Goal: Find specific page/section: Find specific page/section

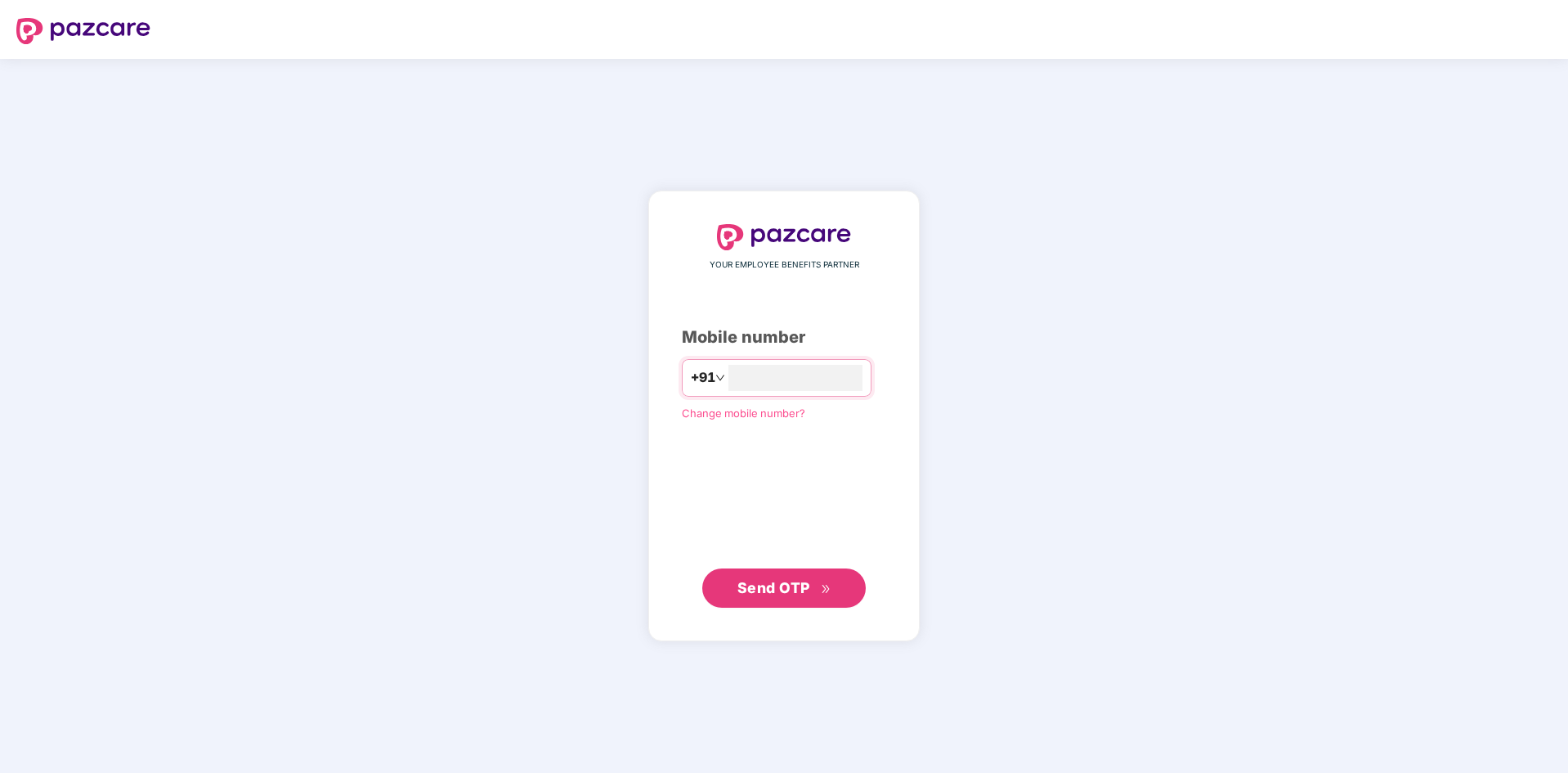
type input "**********"
click at [776, 589] on span "Send OTP" at bounding box center [774, 588] width 73 height 17
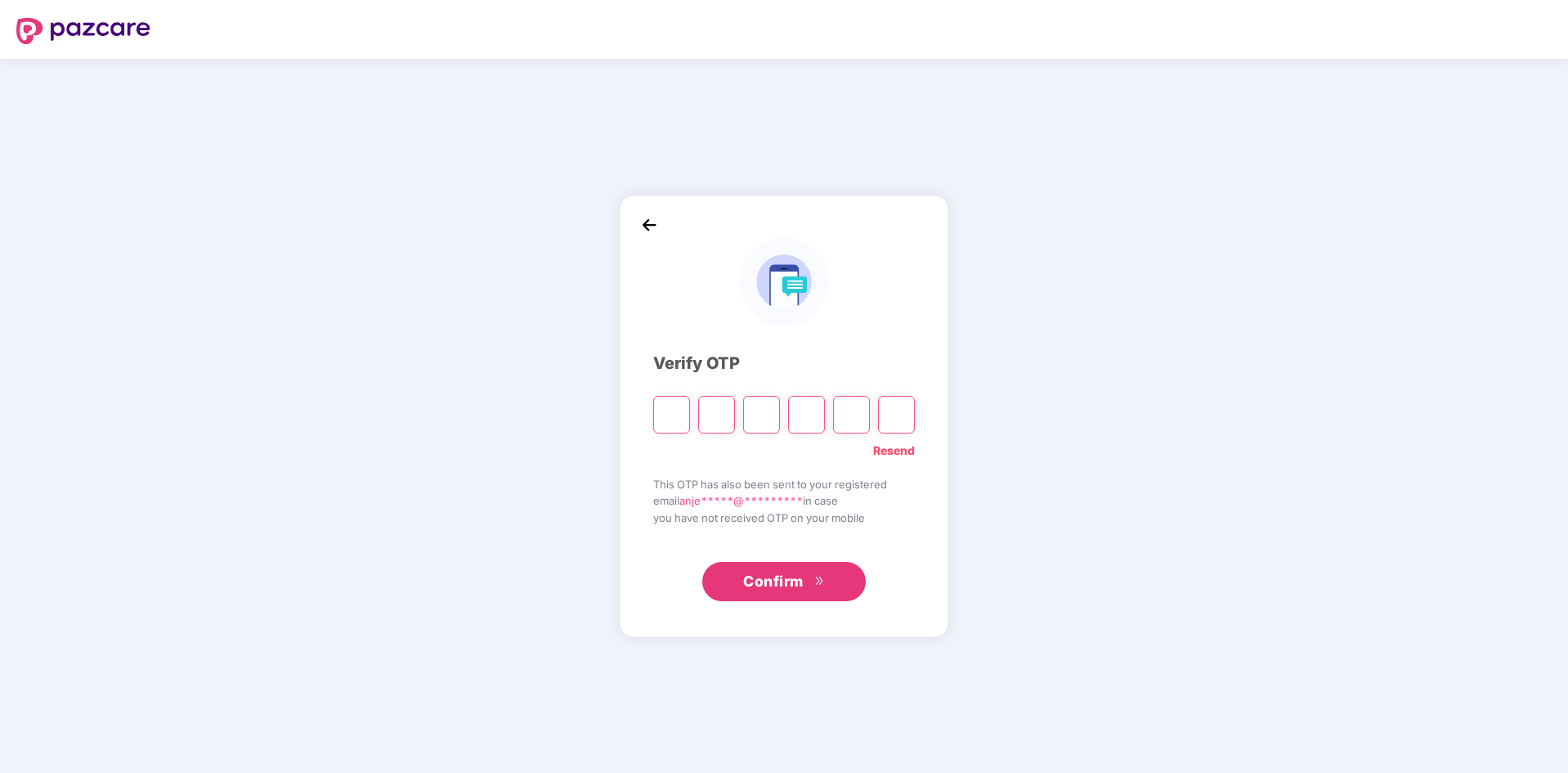
type input "*"
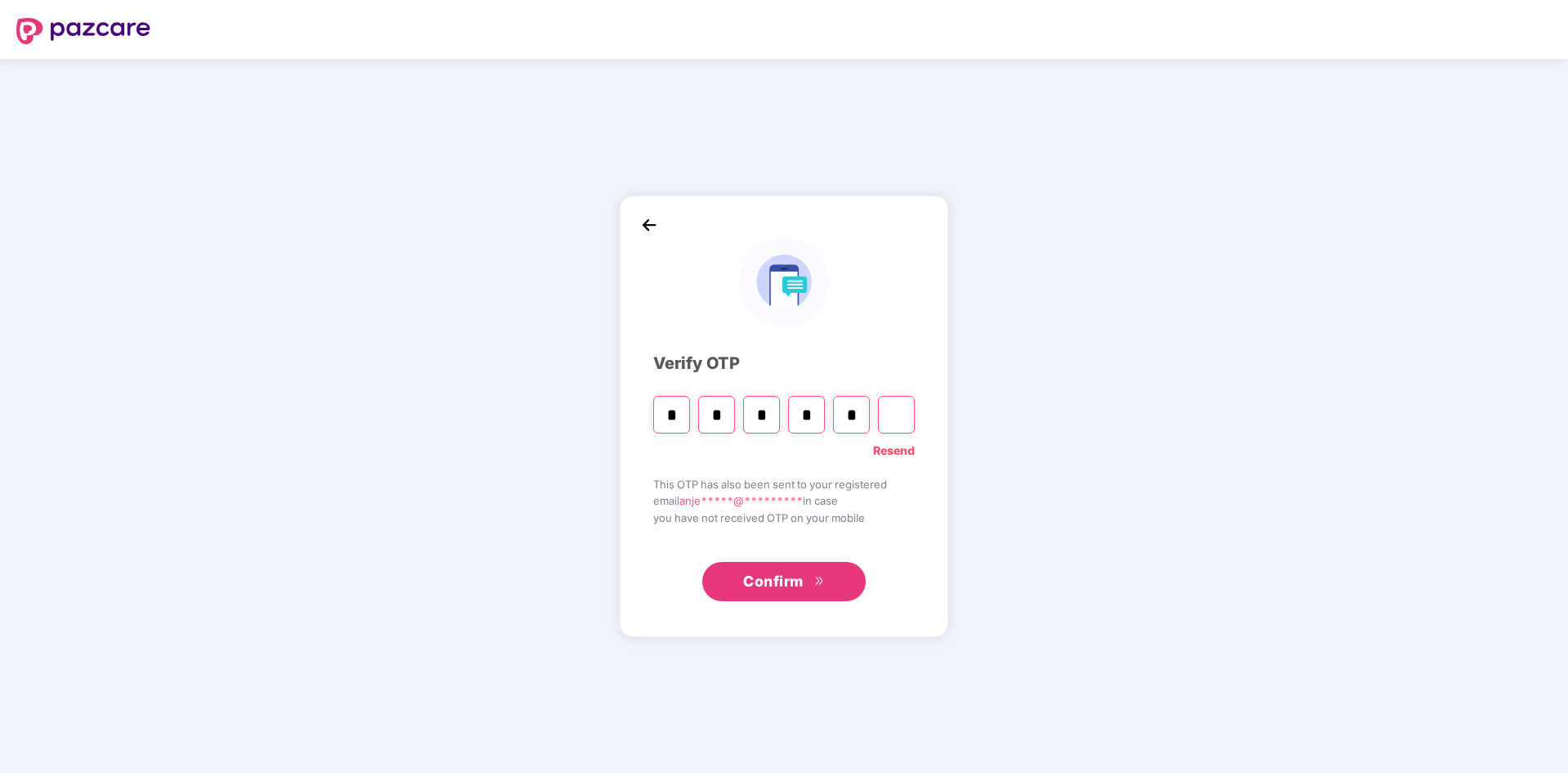
type input "*"
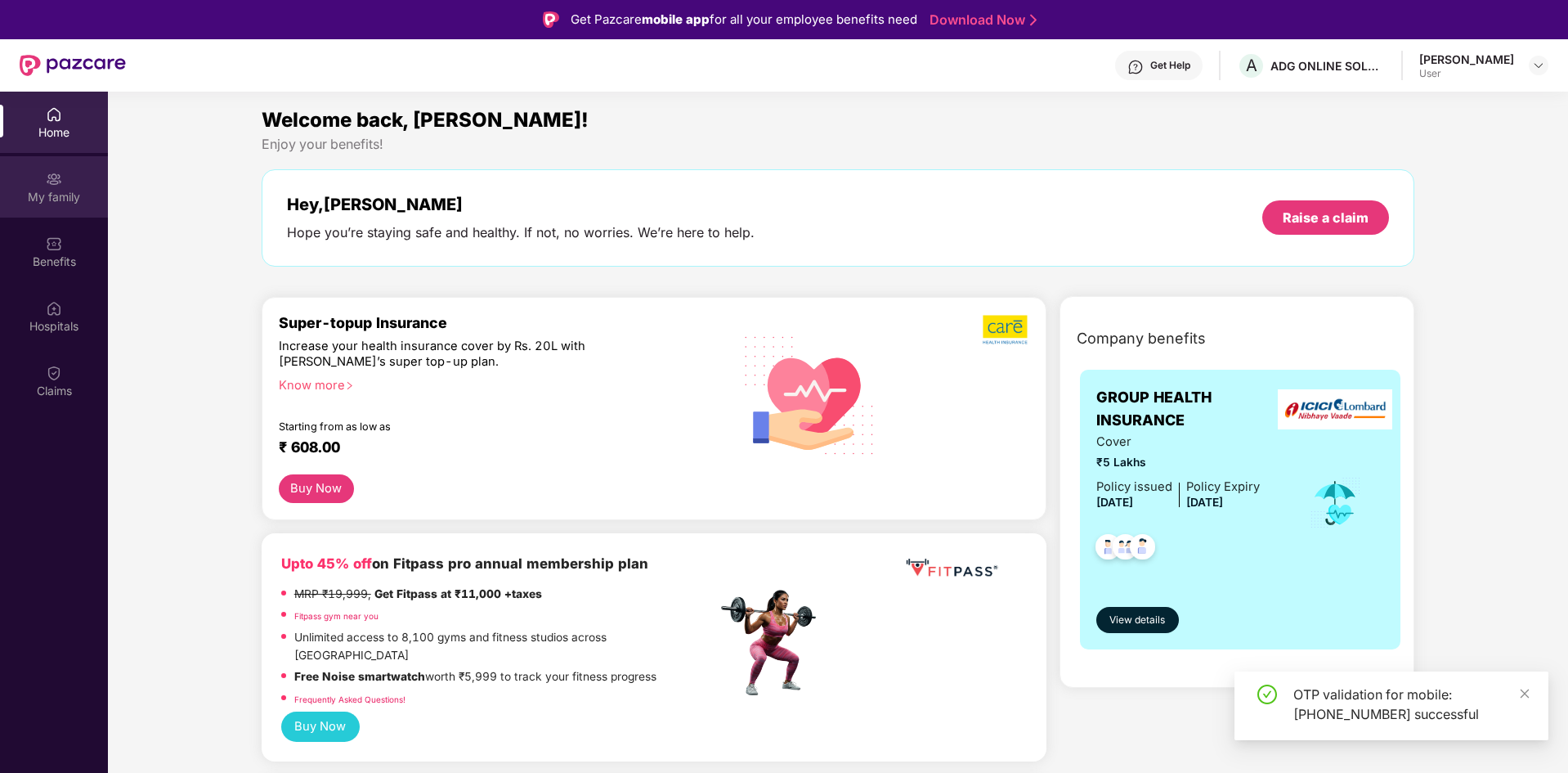
click at [33, 194] on div "My family" at bounding box center [54, 197] width 108 height 16
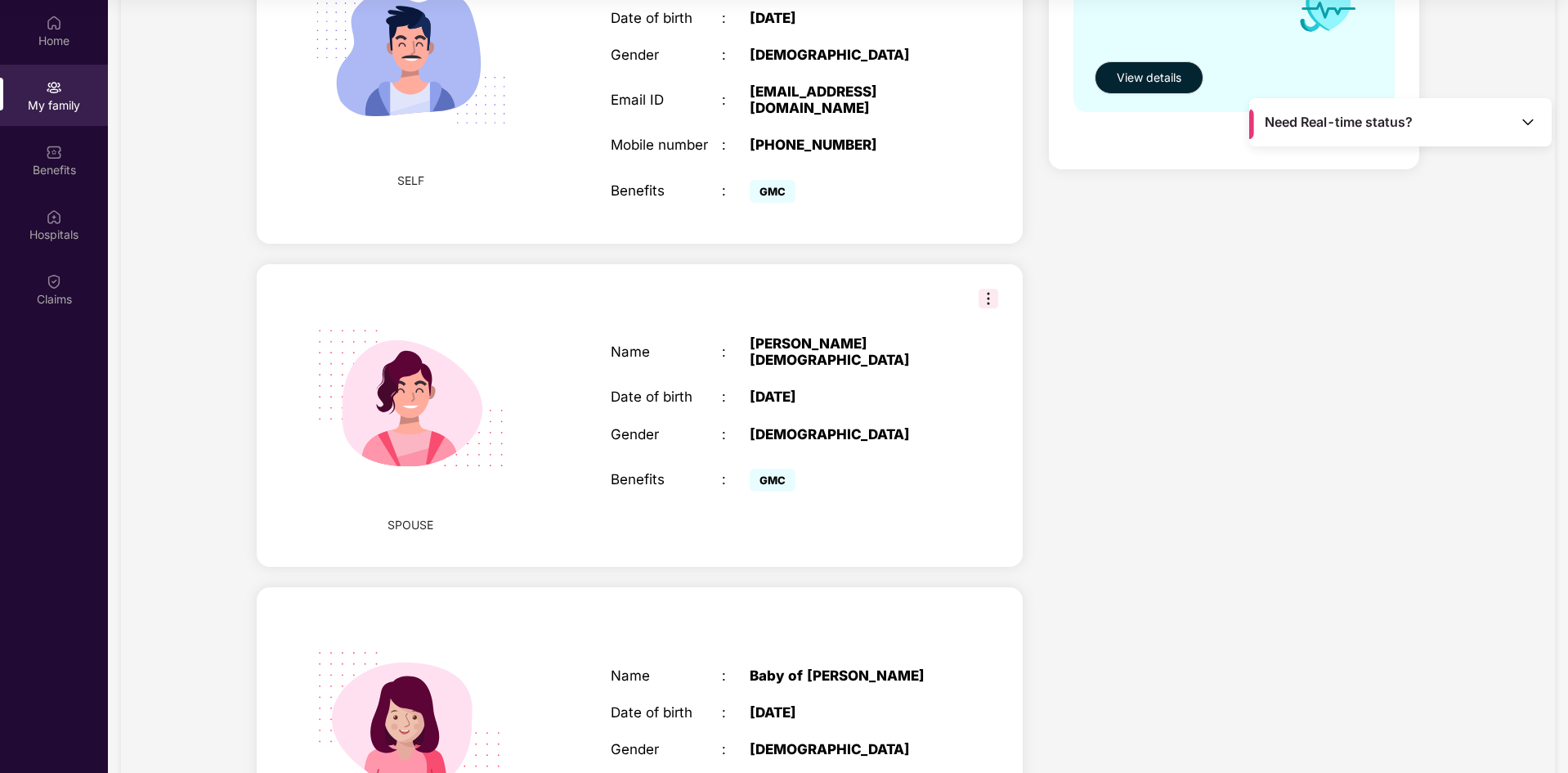
scroll to position [113, 0]
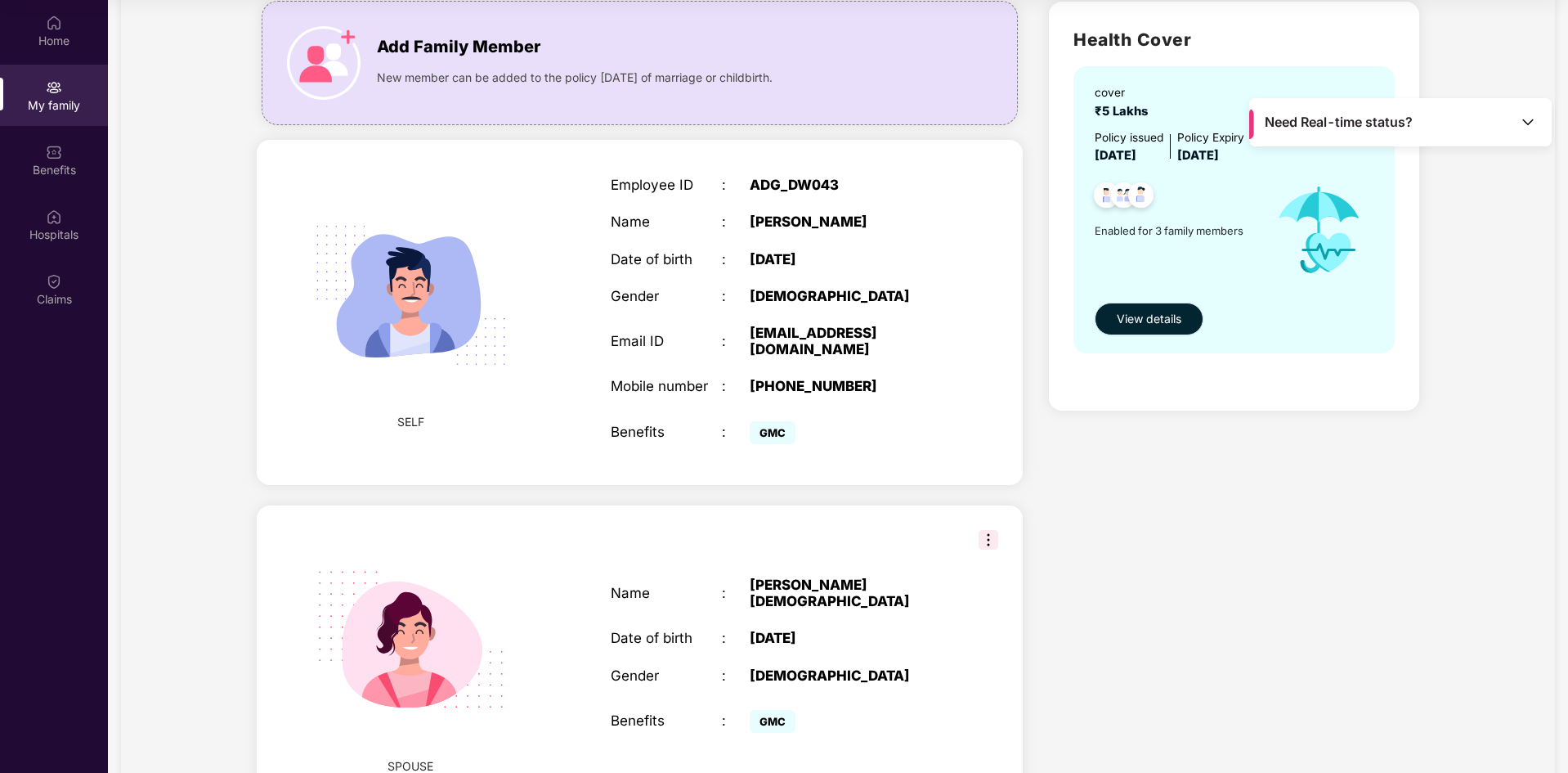
click at [1124, 327] on span "View details" at bounding box center [1148, 319] width 64 height 18
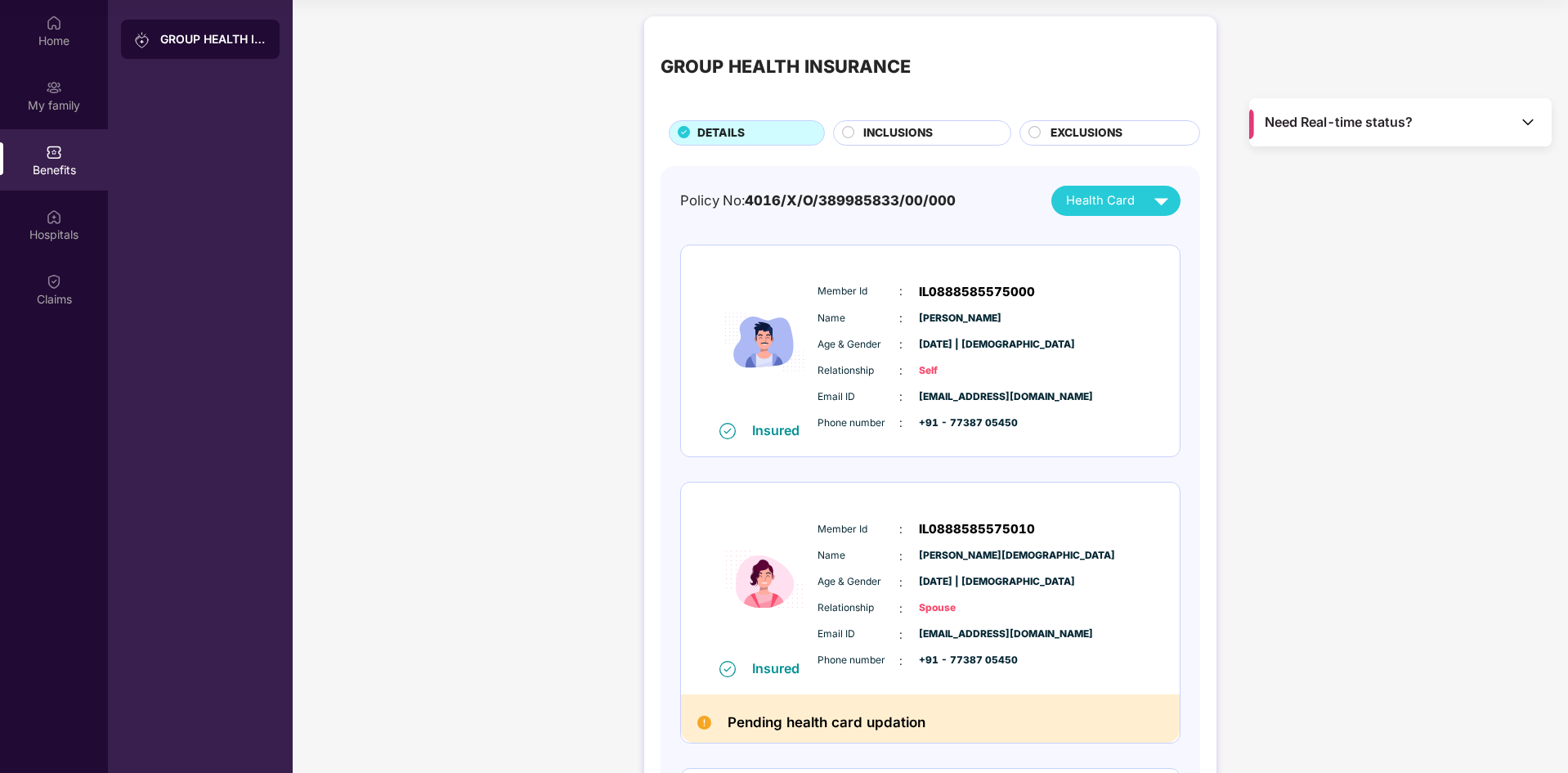
click at [1112, 202] on span "Health Card" at bounding box center [1100, 201] width 69 height 19
click at [1094, 236] on div "[PERSON_NAME]" at bounding box center [1170, 237] width 234 height 18
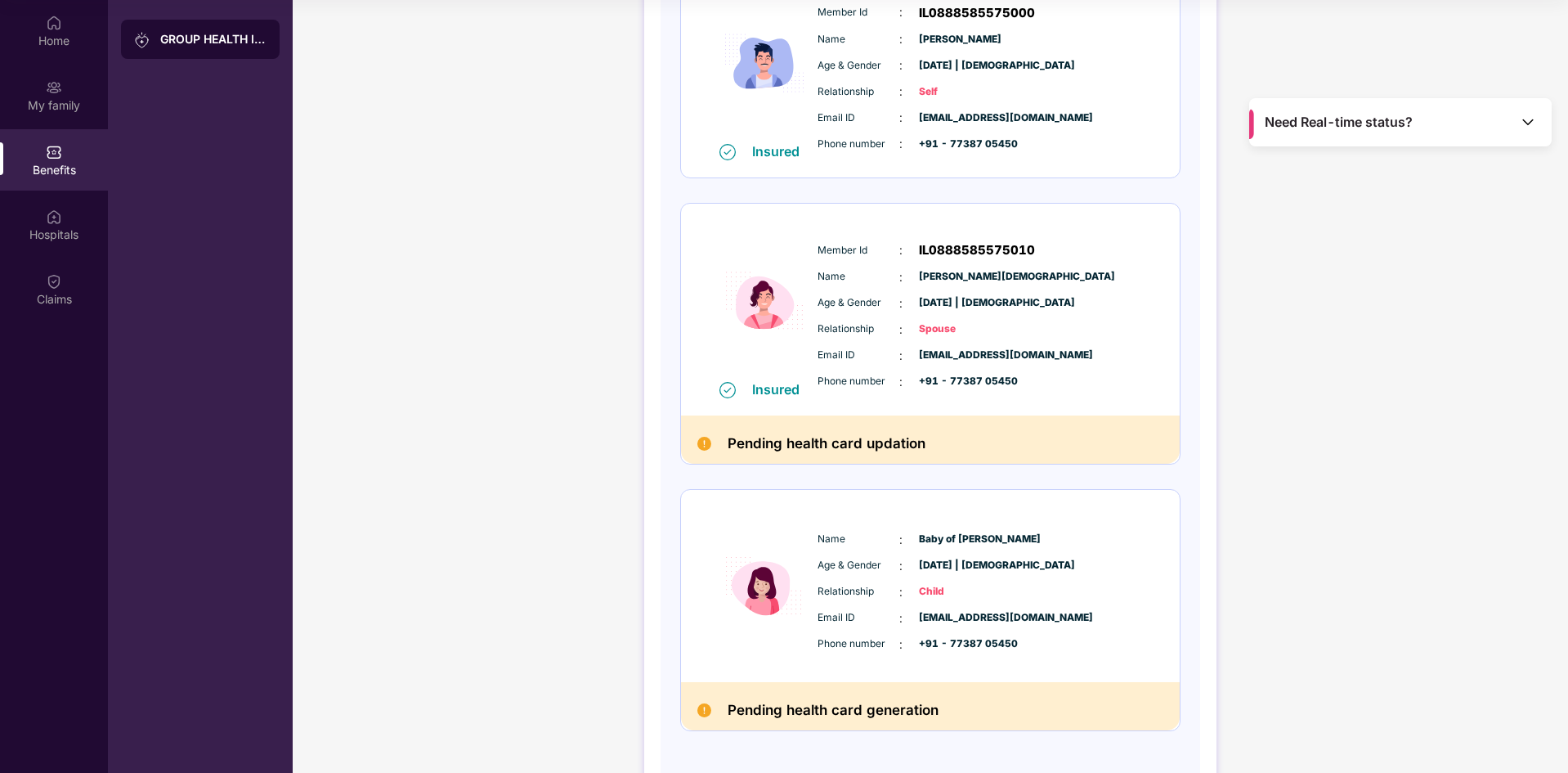
scroll to position [339, 0]
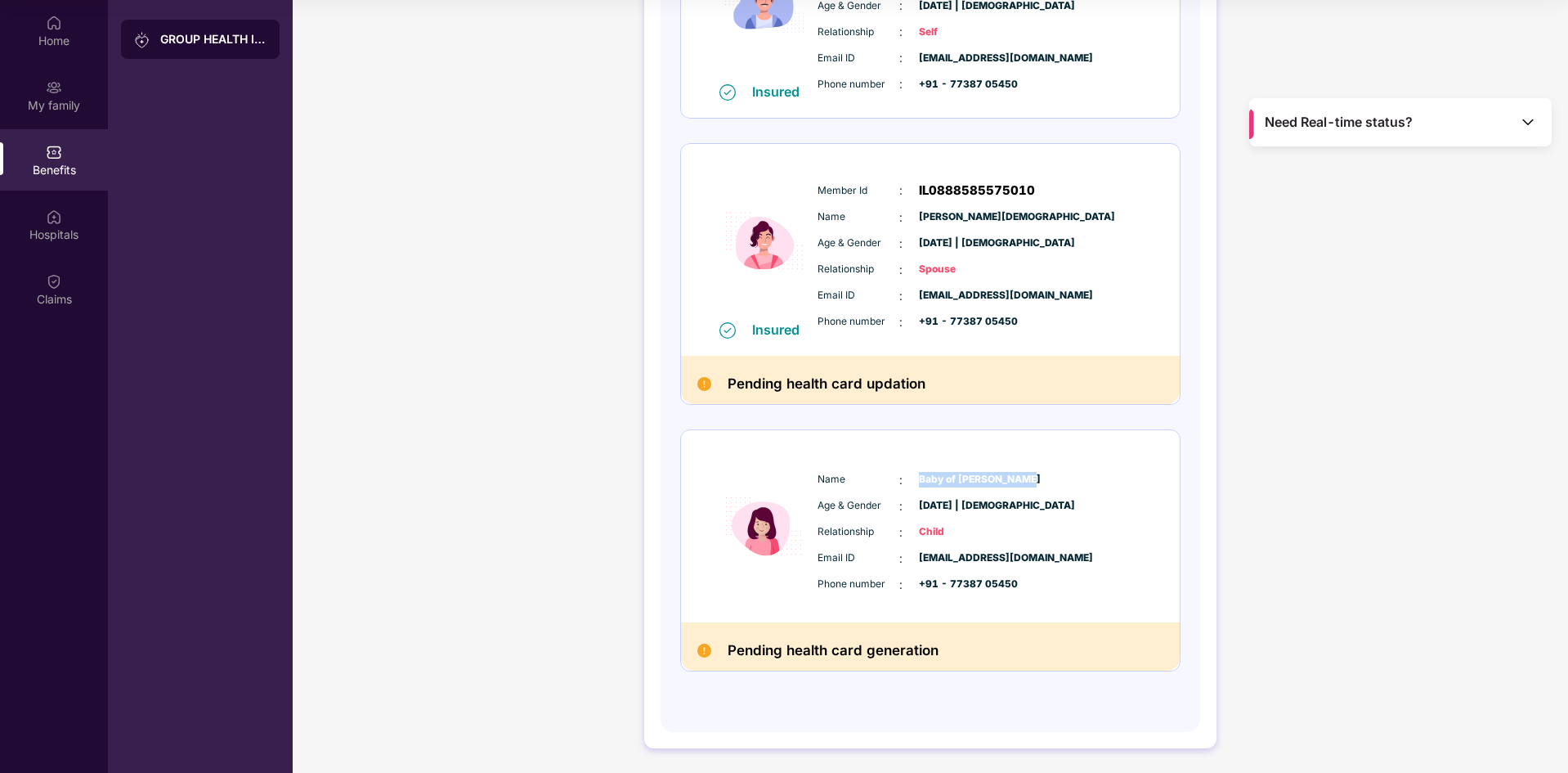
drag, startPoint x: 917, startPoint y: 478, endPoint x: 1021, endPoint y: 474, distance: 104.1
click at [1021, 474] on div "Name : Baby of [PERSON_NAME]" at bounding box center [979, 479] width 325 height 18
click at [1077, 475] on div "Name : Baby of [PERSON_NAME]" at bounding box center [979, 479] width 325 height 18
drag, startPoint x: 914, startPoint y: 484, endPoint x: 1052, endPoint y: 471, distance: 138.6
click at [1052, 471] on div "Name : Baby of [PERSON_NAME]" at bounding box center [979, 479] width 325 height 18
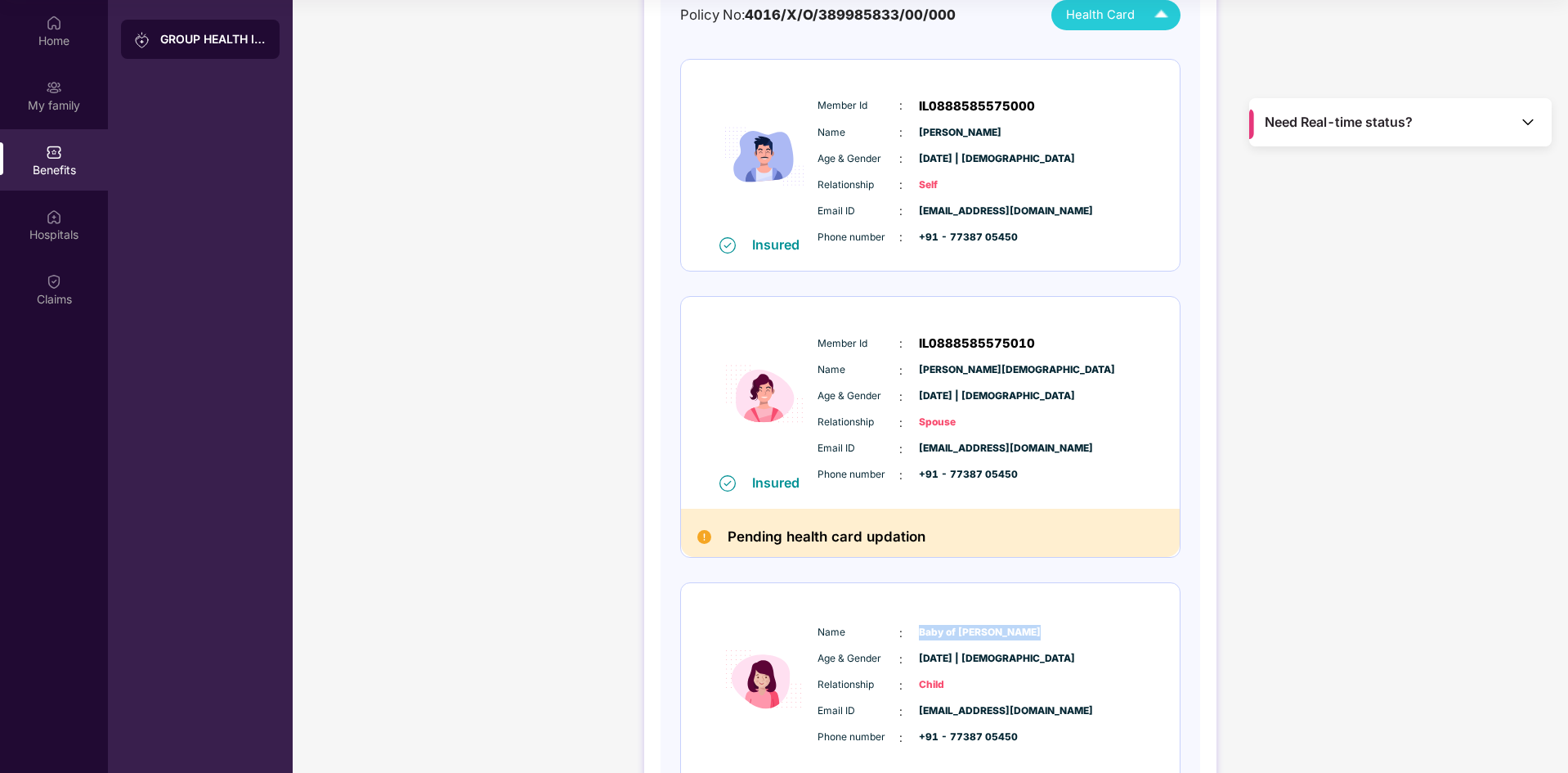
scroll to position [12, 0]
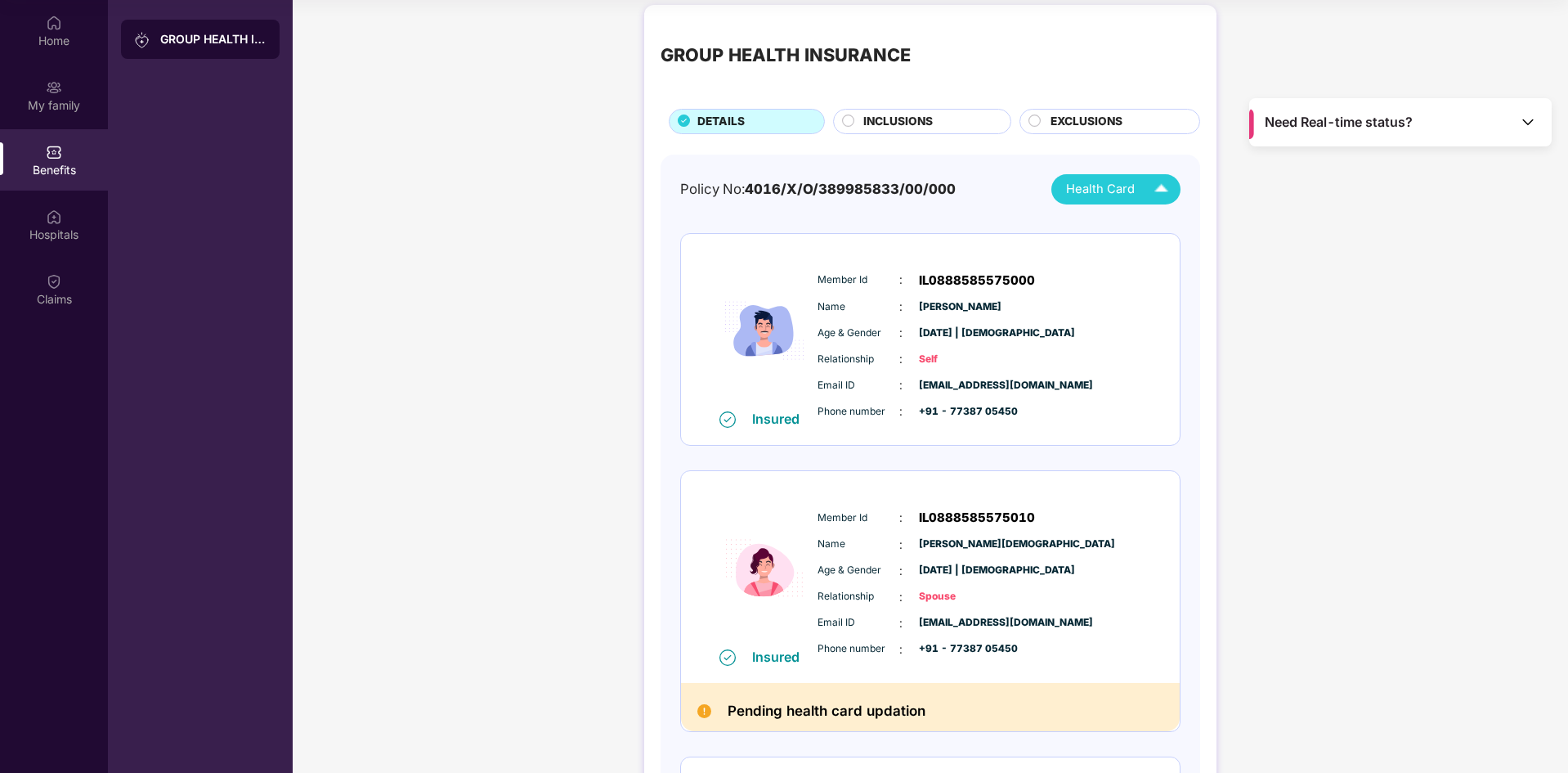
click at [1097, 183] on span "Health Card" at bounding box center [1100, 189] width 69 height 19
click at [1149, 477] on div "Insured Member Id : IL0888585575010 Name : [PERSON_NAME] Age & Gender : [DATE] …" at bounding box center [929, 576] width 498 height 212
drag, startPoint x: 953, startPoint y: 701, endPoint x: 613, endPoint y: 699, distance: 340.0
click at [613, 699] on div "GROUP HEALTH INSURANCE DETAILS INCLUSIONS EXCLUSIONS Policy No: 4016/X/O/389985…" at bounding box center [930, 548] width 1275 height 1103
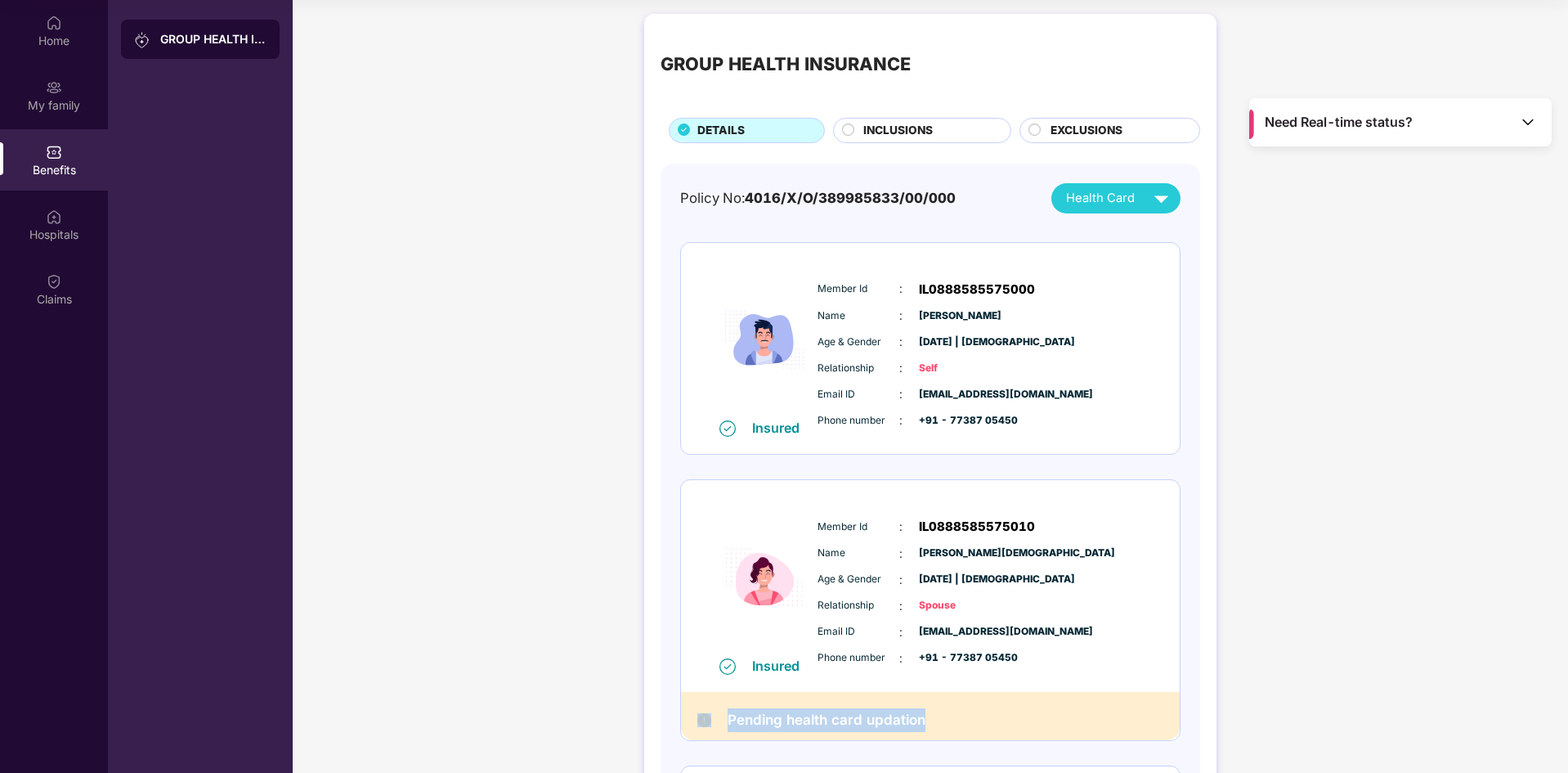
scroll to position [0, 0]
